Goal: Information Seeking & Learning: Find contact information

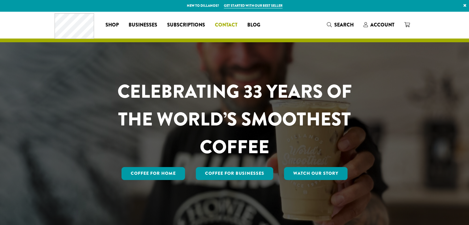
click at [226, 25] on span "Contact" at bounding box center [226, 25] width 23 height 8
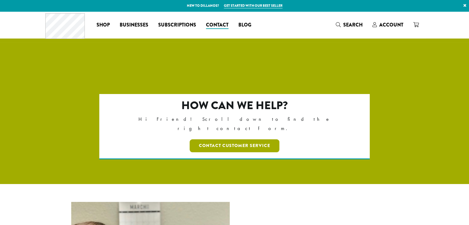
click at [223, 139] on link "Contact Customer Service" at bounding box center [235, 145] width 90 height 13
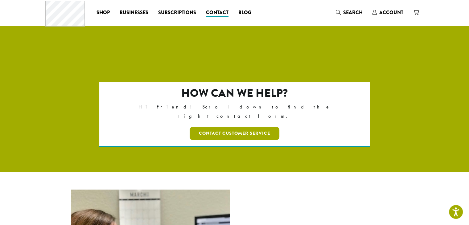
click at [229, 127] on link "Contact Customer Service" at bounding box center [235, 133] width 90 height 13
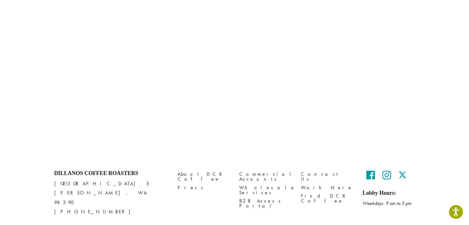
scroll to position [307, 0]
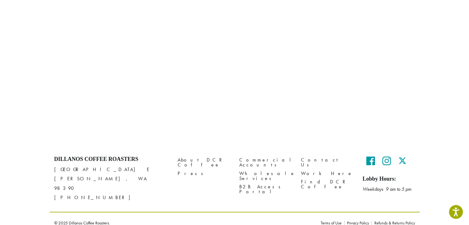
drag, startPoint x: 91, startPoint y: 189, endPoint x: 50, endPoint y: 187, distance: 41.1
click at [50, 187] on div "Dillanos Coffee Roasters 1620 45th Street E Sumner, WA 98390 (253) 826-1807" at bounding box center [111, 181] width 123 height 60
copy p "[PHONE_NUMBER]"
